Goal: Navigation & Orientation: Find specific page/section

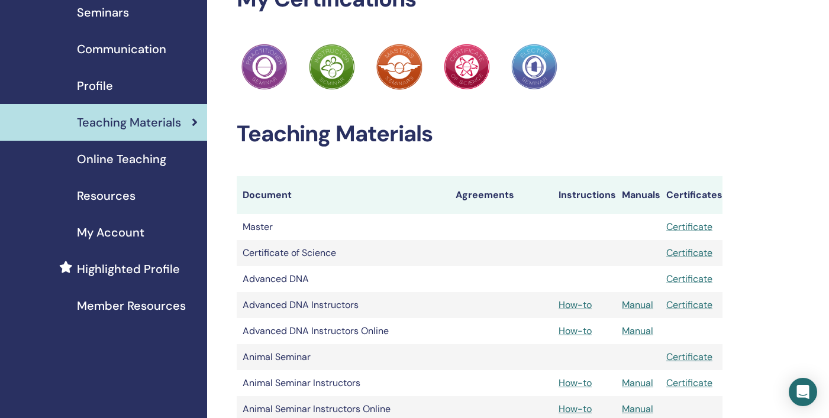
scroll to position [53, 0]
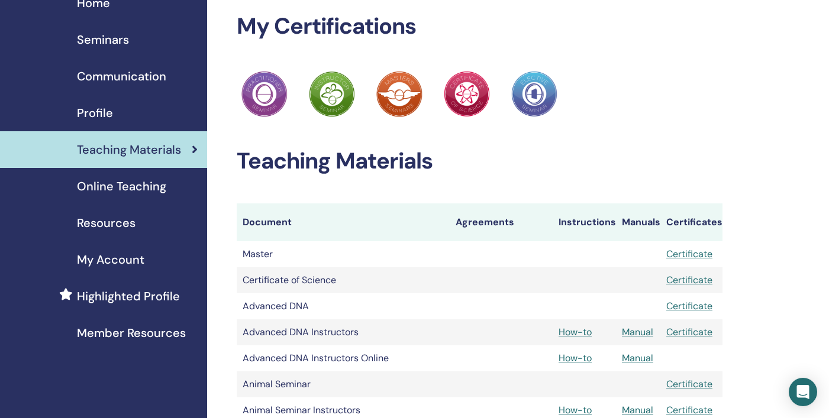
click at [96, 37] on span "Seminars" at bounding box center [103, 40] width 52 height 18
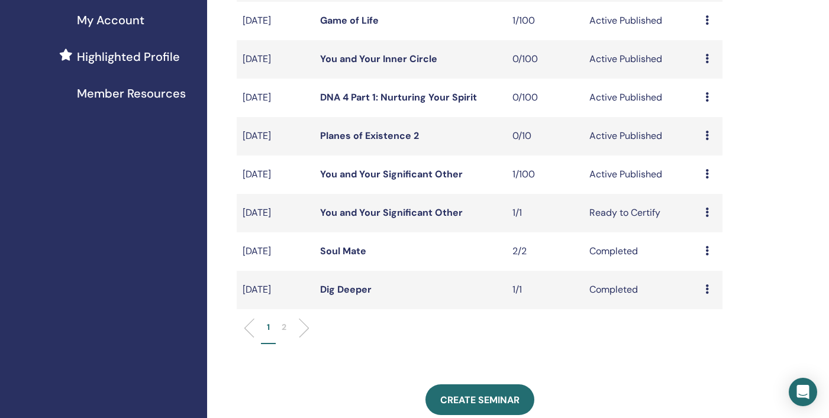
scroll to position [291, 0]
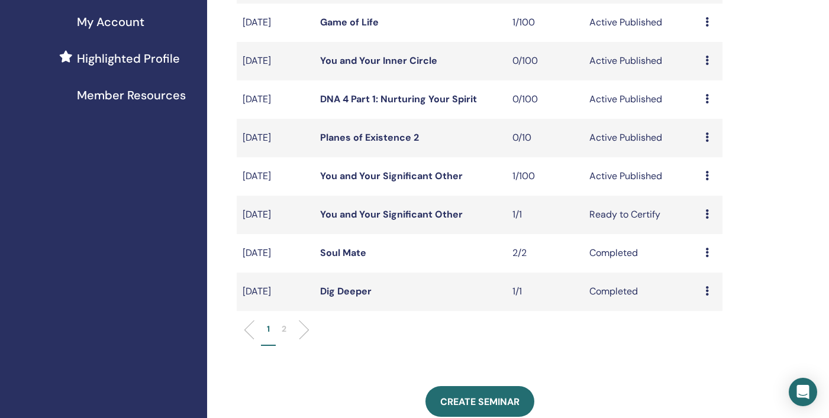
click at [393, 169] on td "You and Your Significant Other" at bounding box center [410, 176] width 193 height 38
click at [392, 178] on link "You and Your Significant Other" at bounding box center [391, 176] width 143 height 12
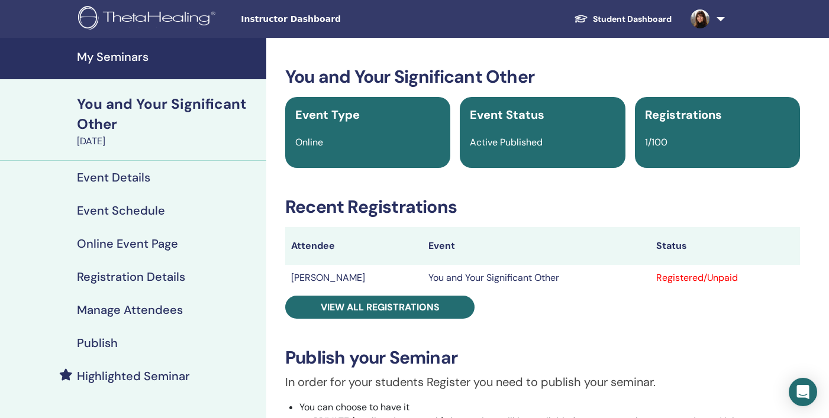
click at [133, 213] on h4 "Event Schedule" at bounding box center [121, 211] width 88 height 14
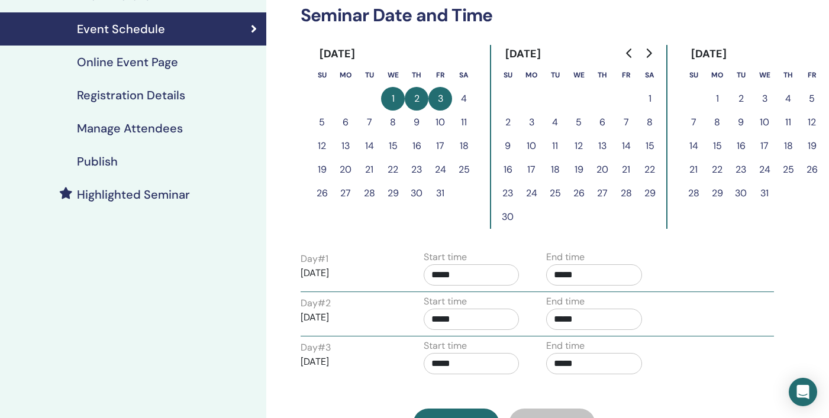
scroll to position [181, 0]
